Goal: Check status: Check status

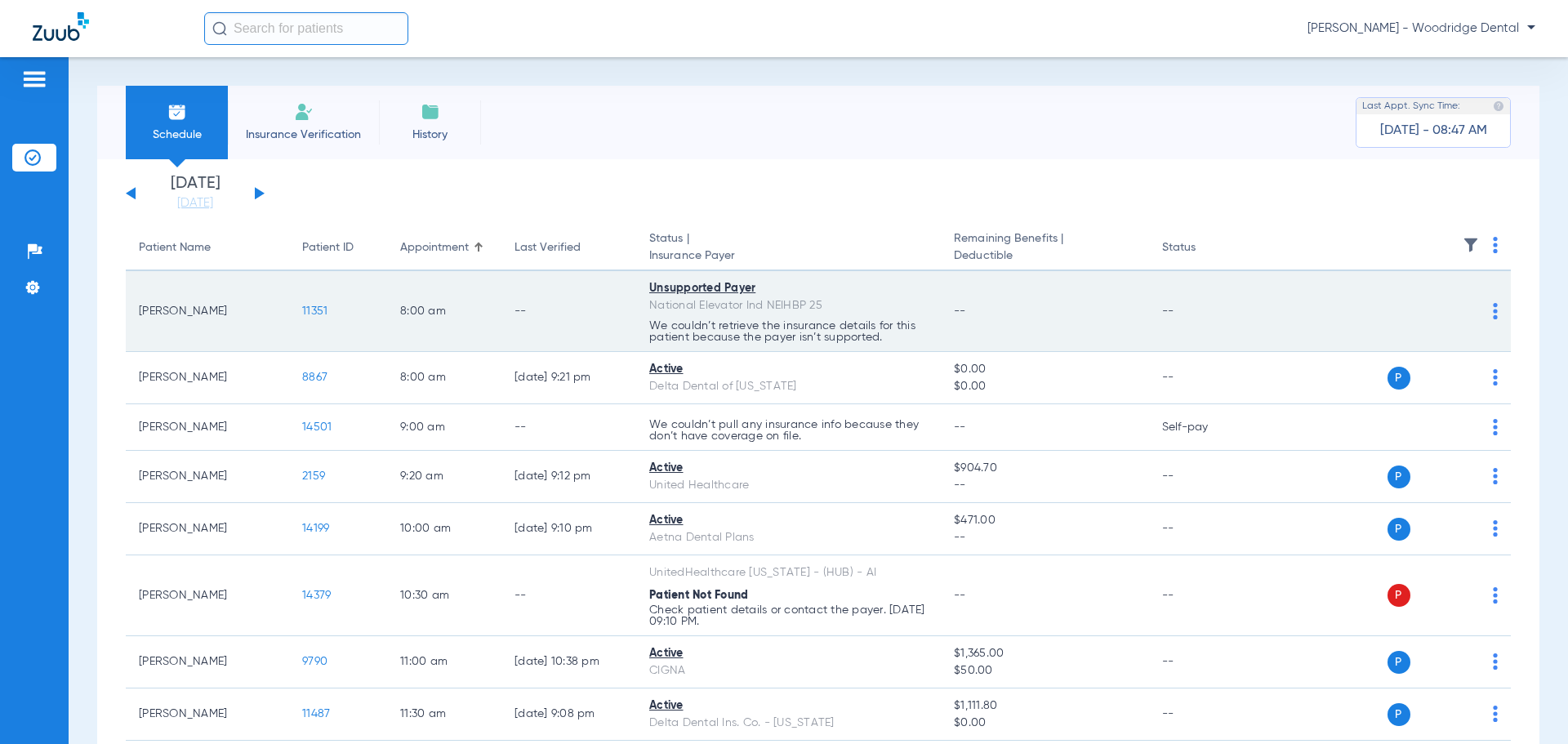
click at [317, 314] on span "11351" at bounding box center [315, 310] width 25 height 11
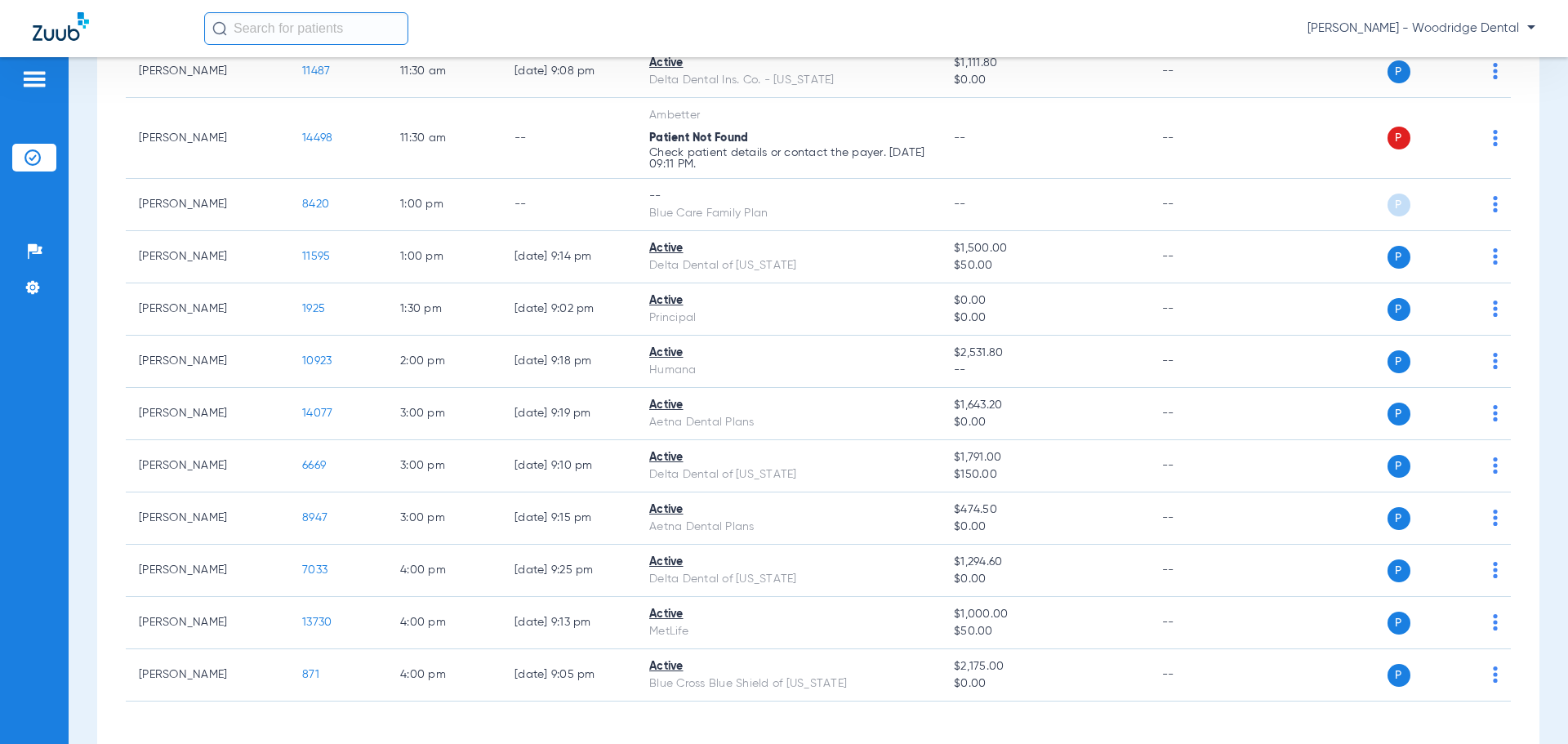
scroll to position [675, 0]
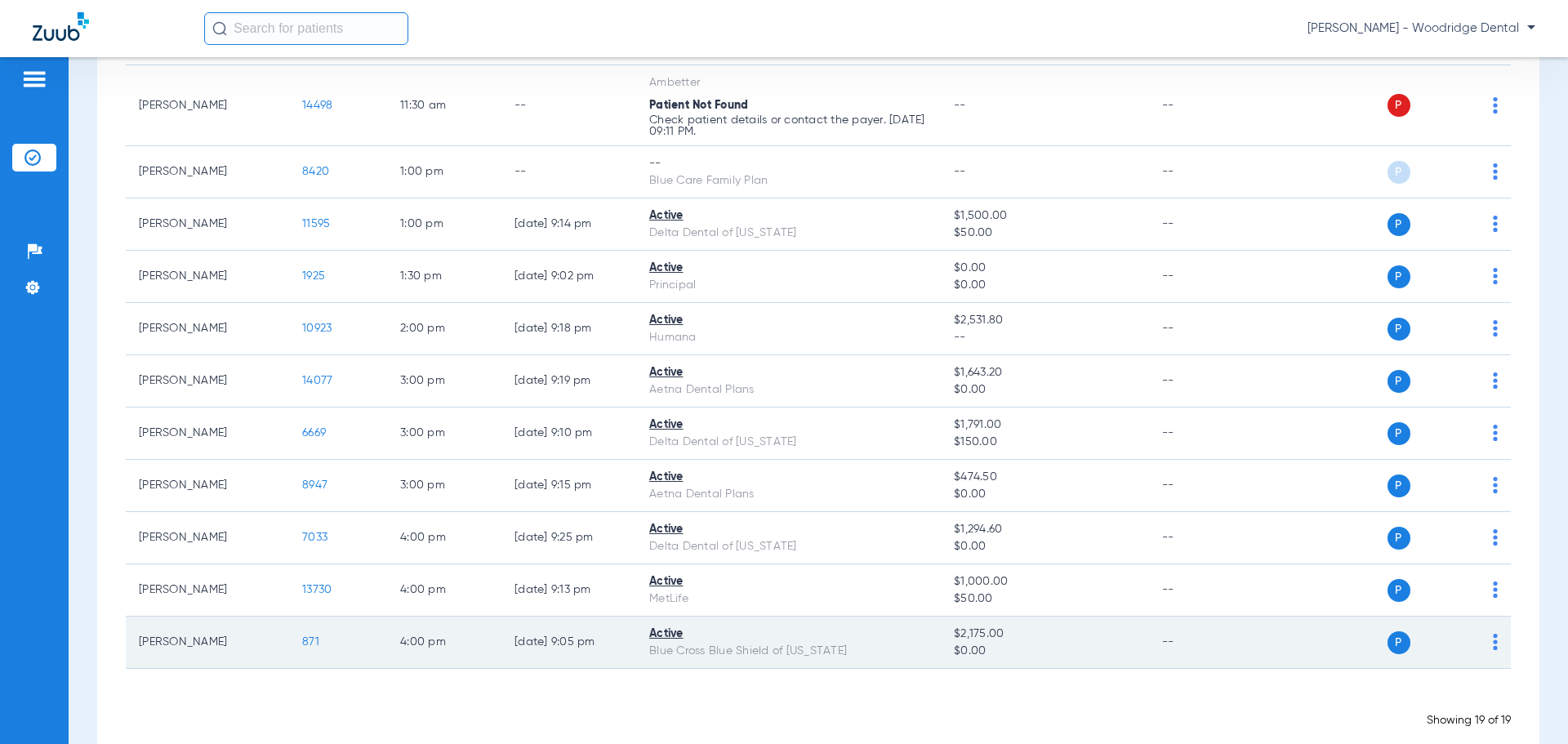
click at [307, 638] on span "871" at bounding box center [311, 641] width 17 height 11
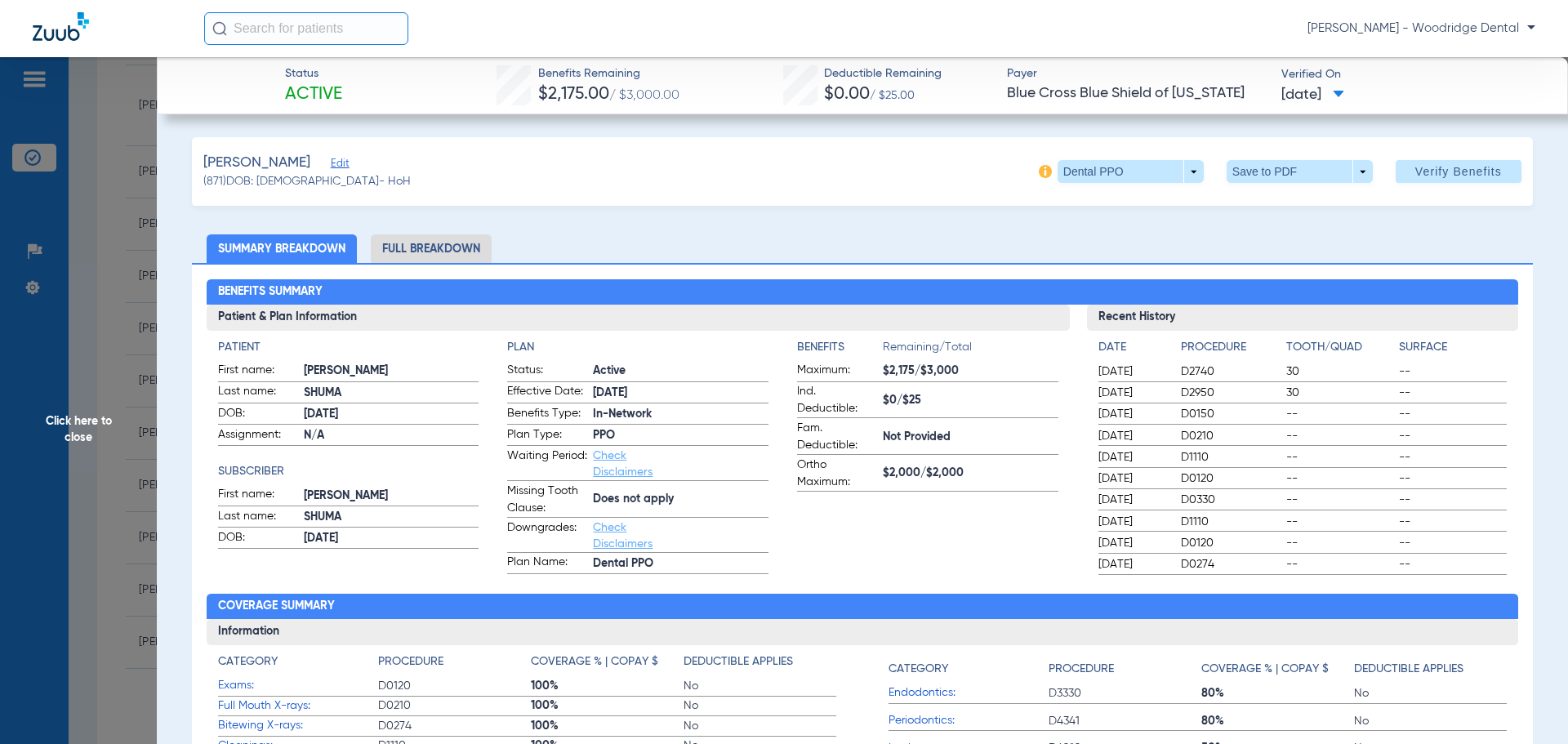
click at [483, 243] on li "Full Breakdown" at bounding box center [431, 249] width 121 height 29
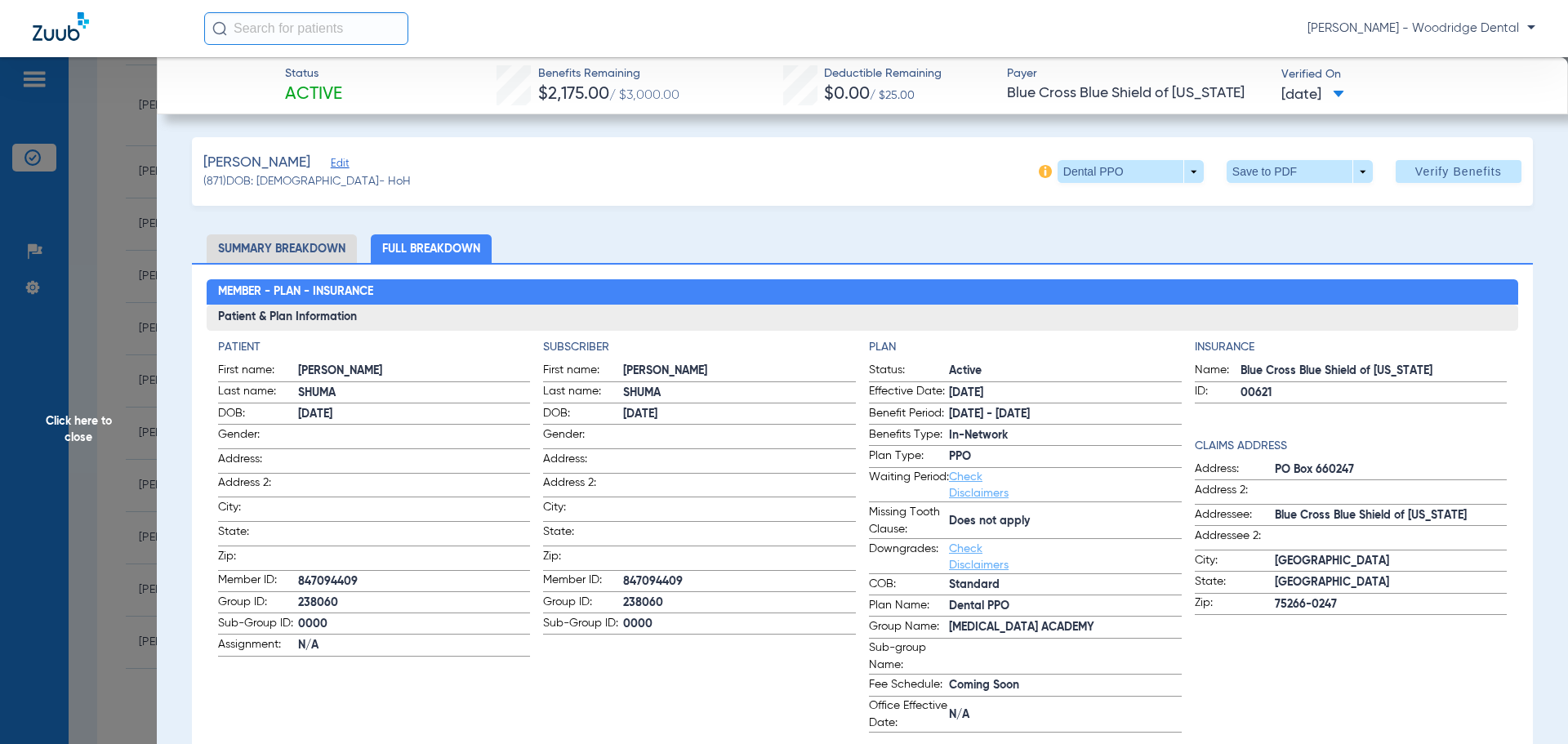
click at [90, 101] on span "Click here to close" at bounding box center [78, 429] width 156 height 744
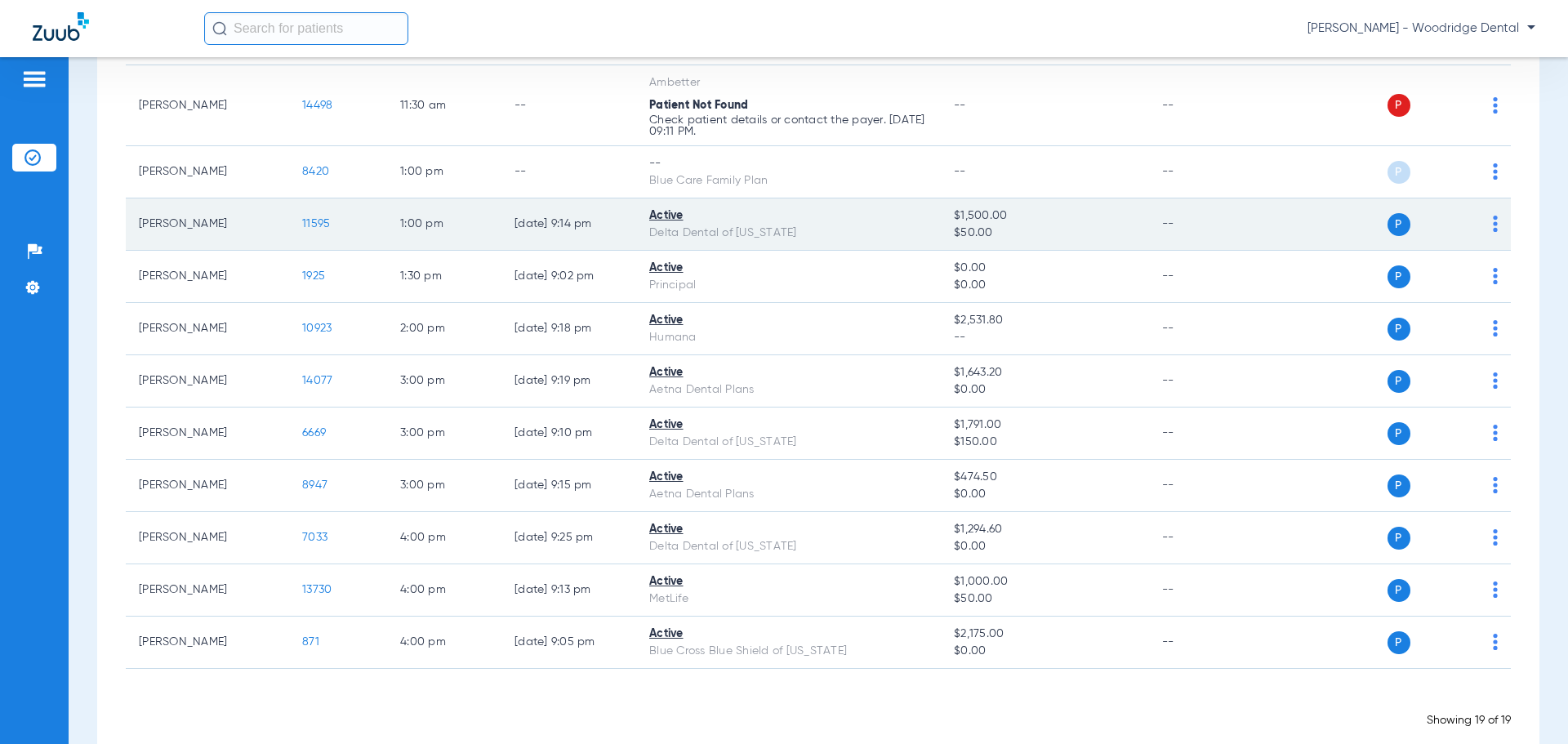
click at [209, 210] on td "[PERSON_NAME]" at bounding box center [208, 224] width 163 height 52
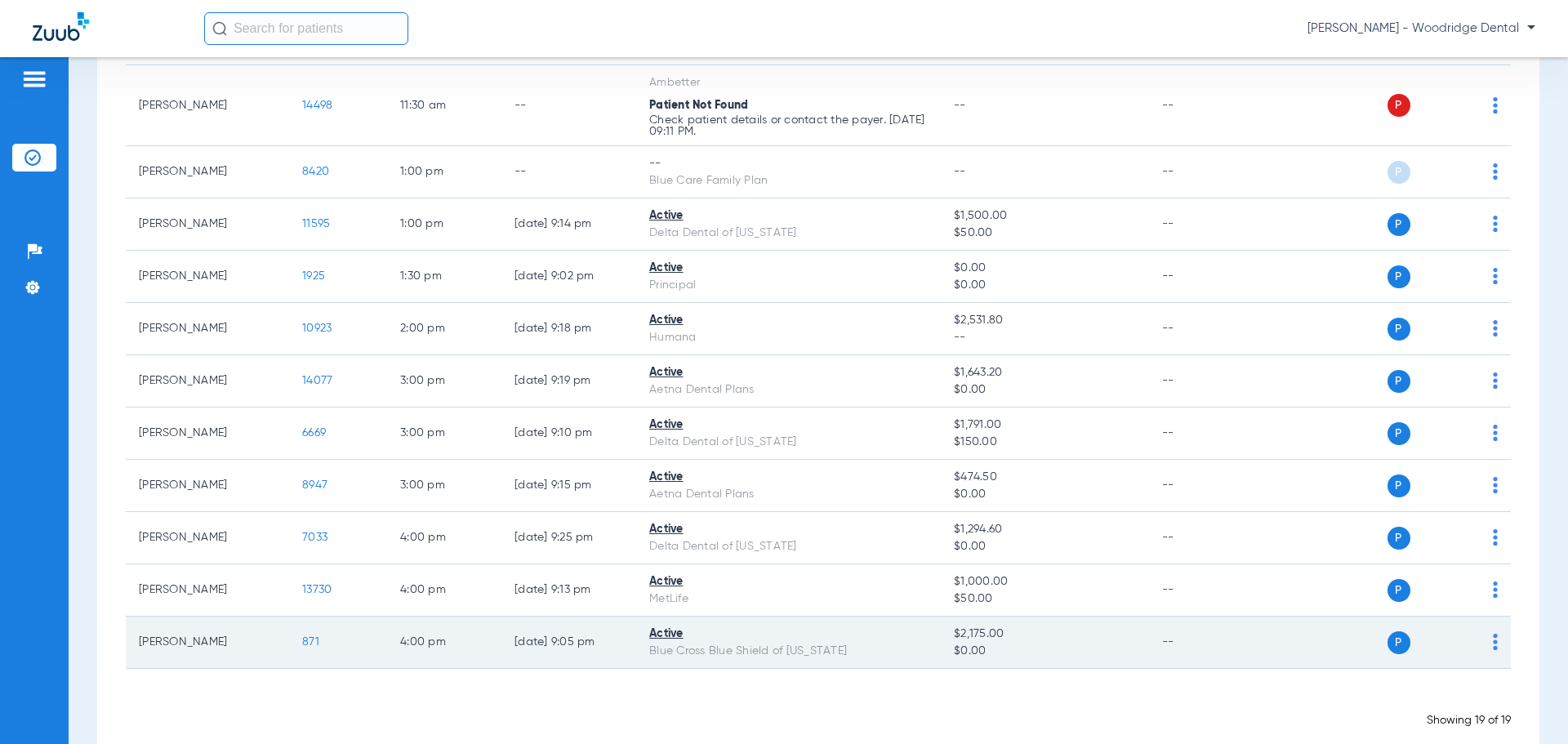
click at [312, 646] on span "871" at bounding box center [311, 641] width 17 height 11
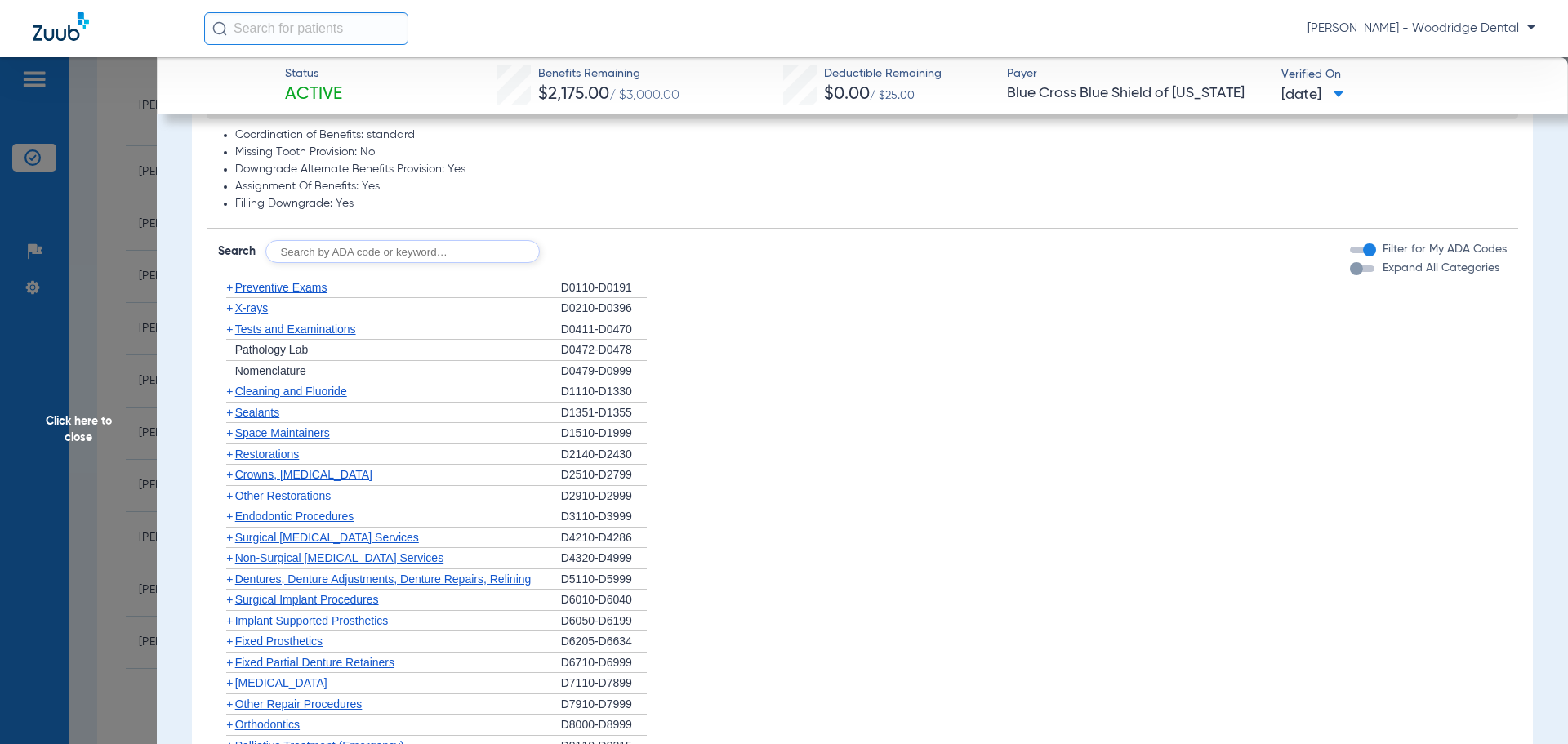
scroll to position [878, 0]
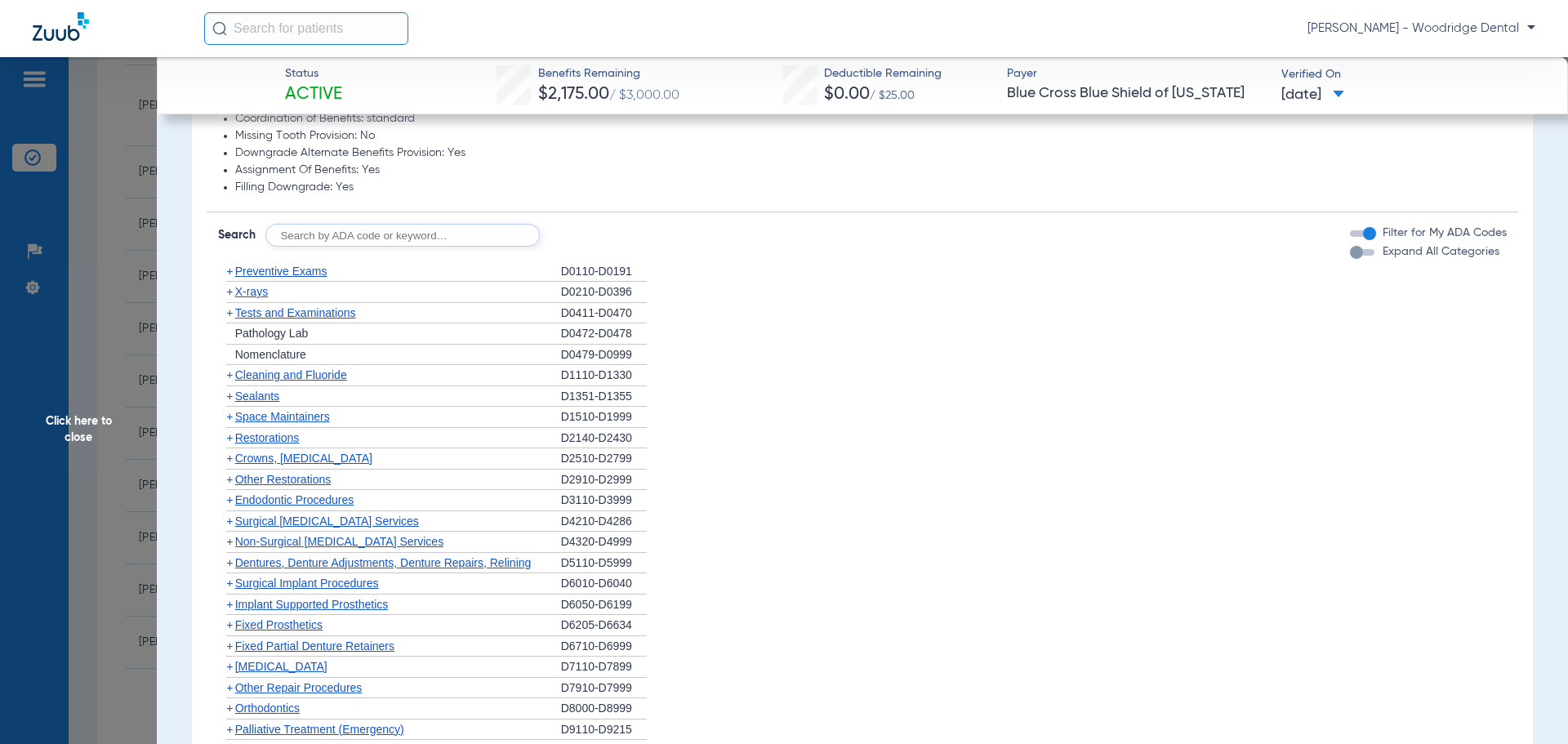
click at [228, 457] on span "+" at bounding box center [229, 458] width 7 height 13
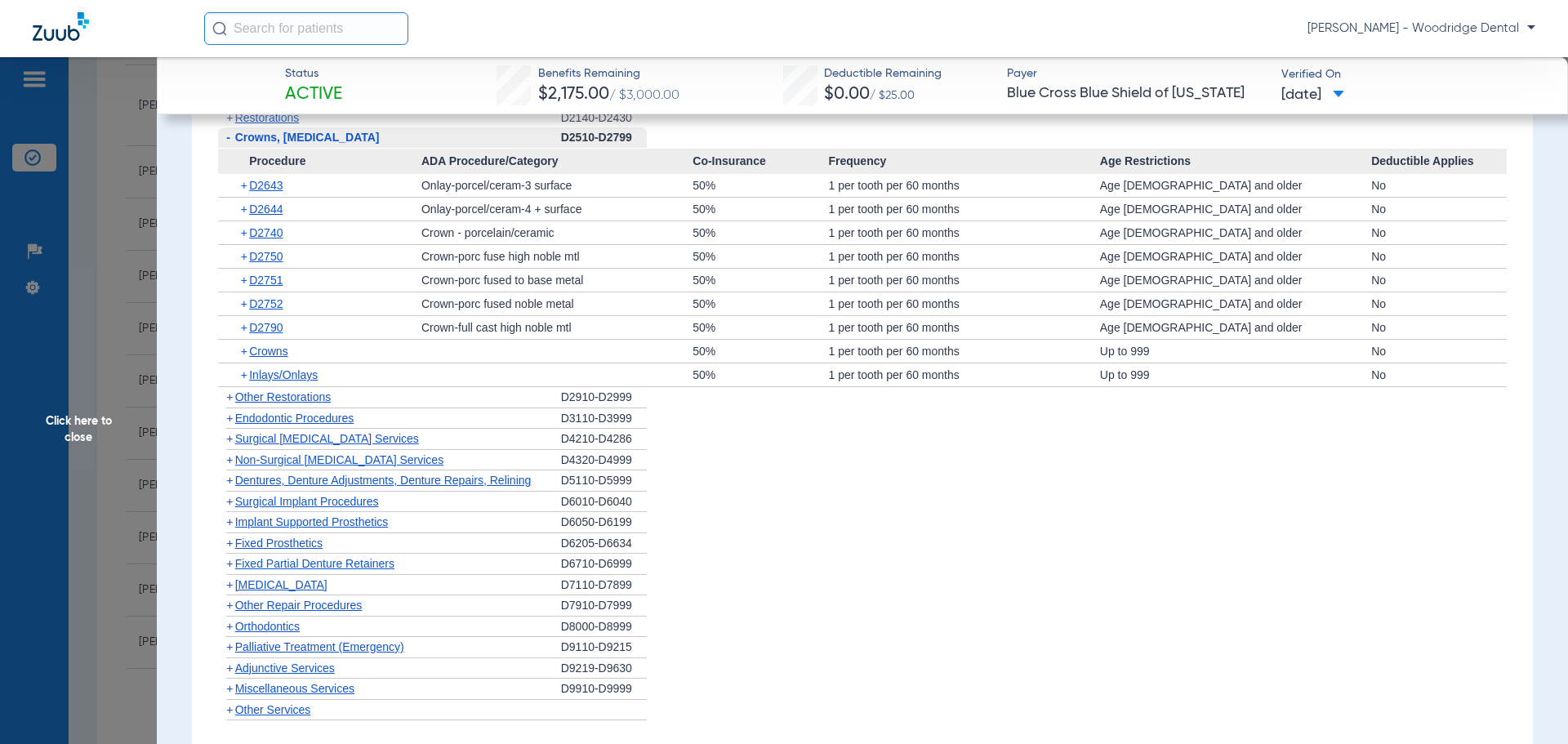
scroll to position [1256, 0]
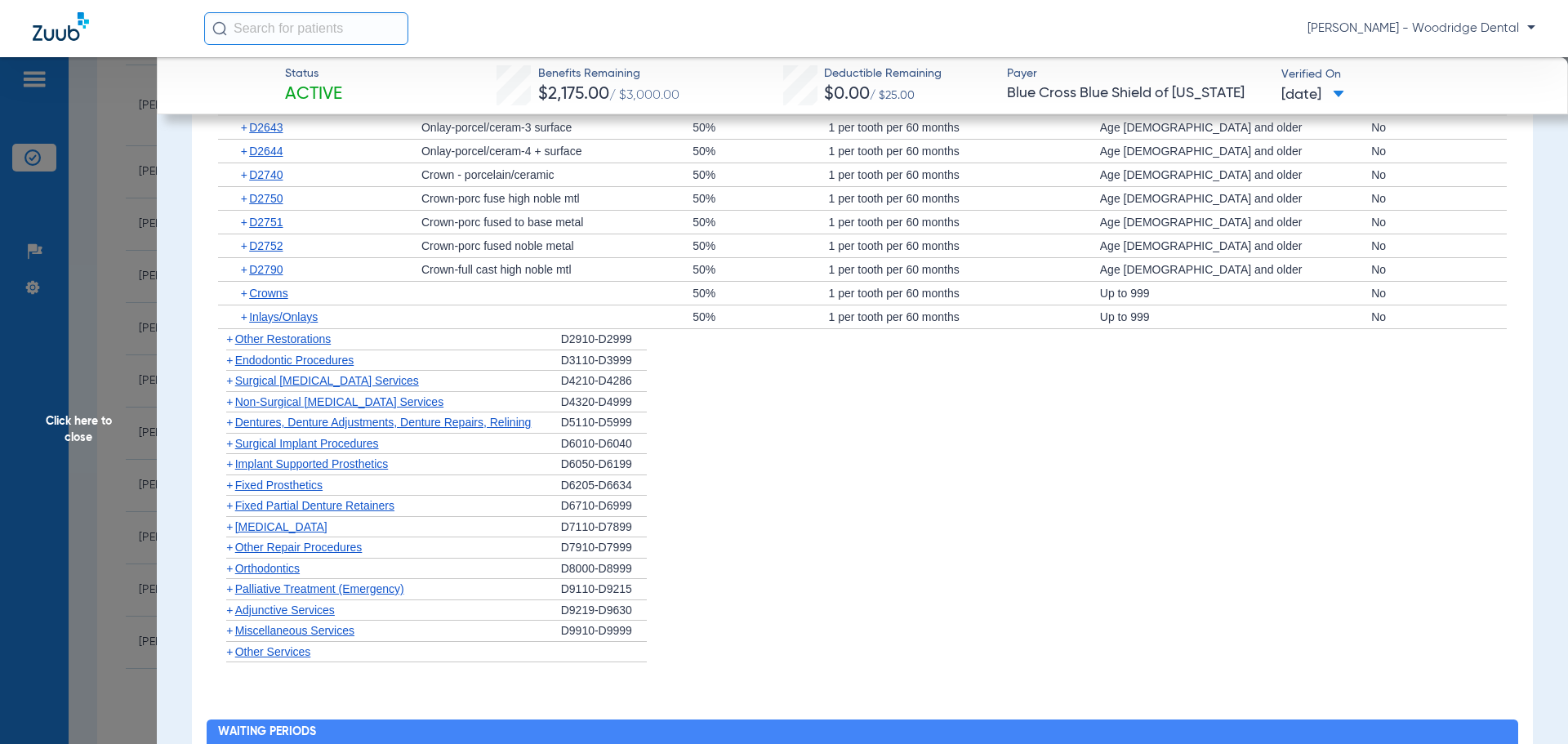
click at [229, 572] on span "+" at bounding box center [229, 568] width 7 height 13
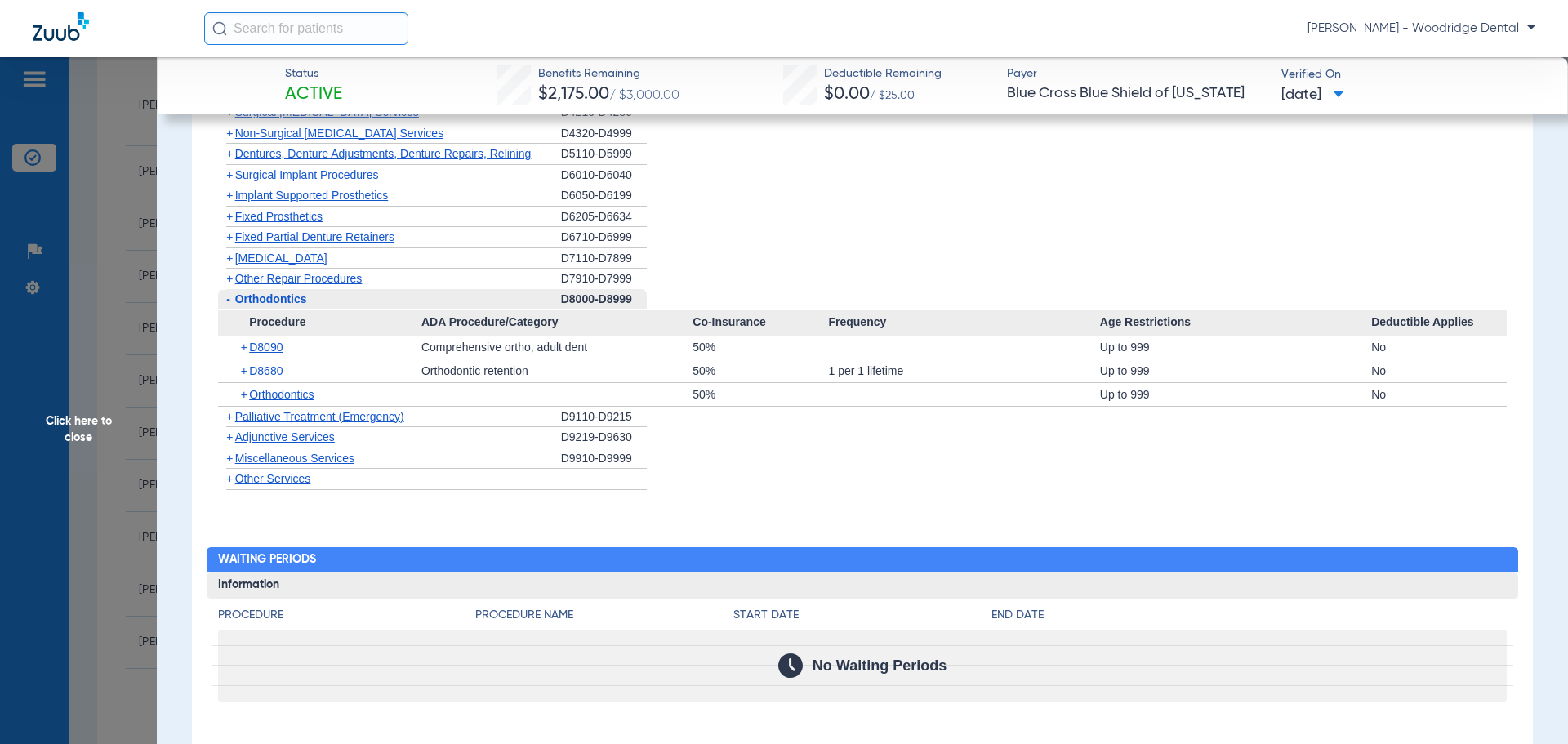
scroll to position [1591, 0]
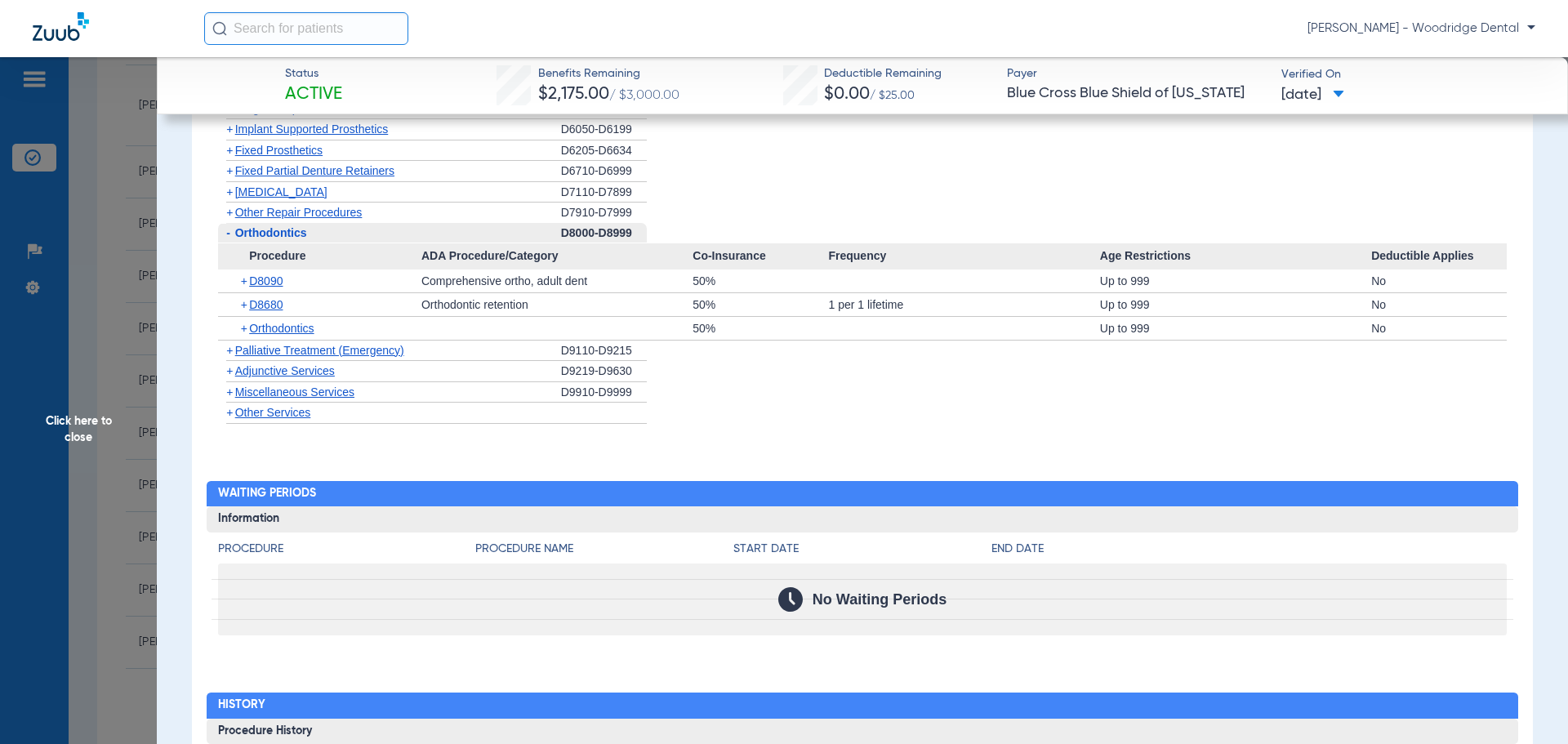
click at [234, 391] on span "+" at bounding box center [227, 392] width 17 height 20
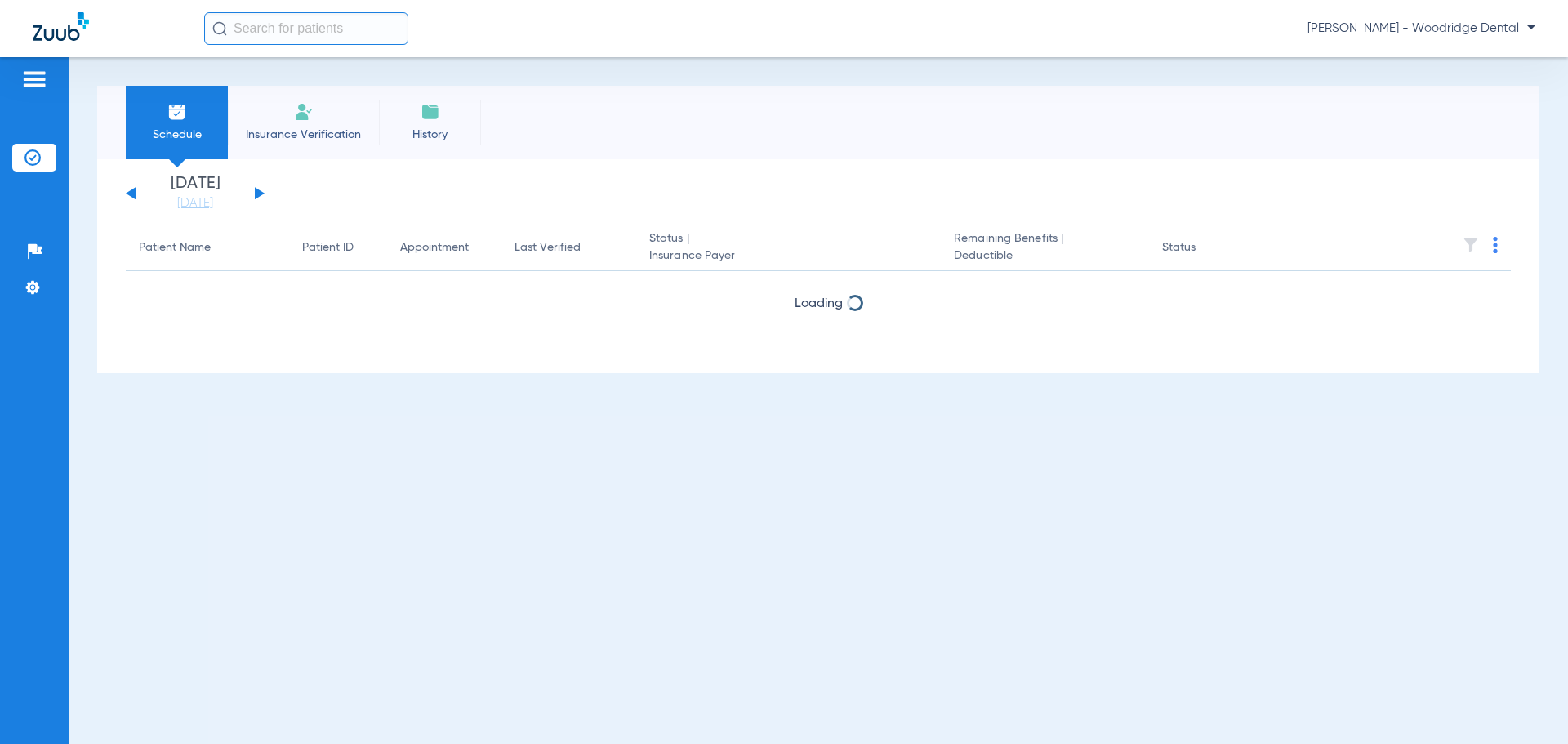
click at [262, 197] on div "[DATE] [DATE] [DATE] [DATE] [DATE] [DATE] [DATE] [DATE] [DATE] [DATE] [DATE] [D…" at bounding box center [196, 193] width 139 height 36
click at [259, 194] on button at bounding box center [259, 193] width 10 height 12
